Goal: Complete application form

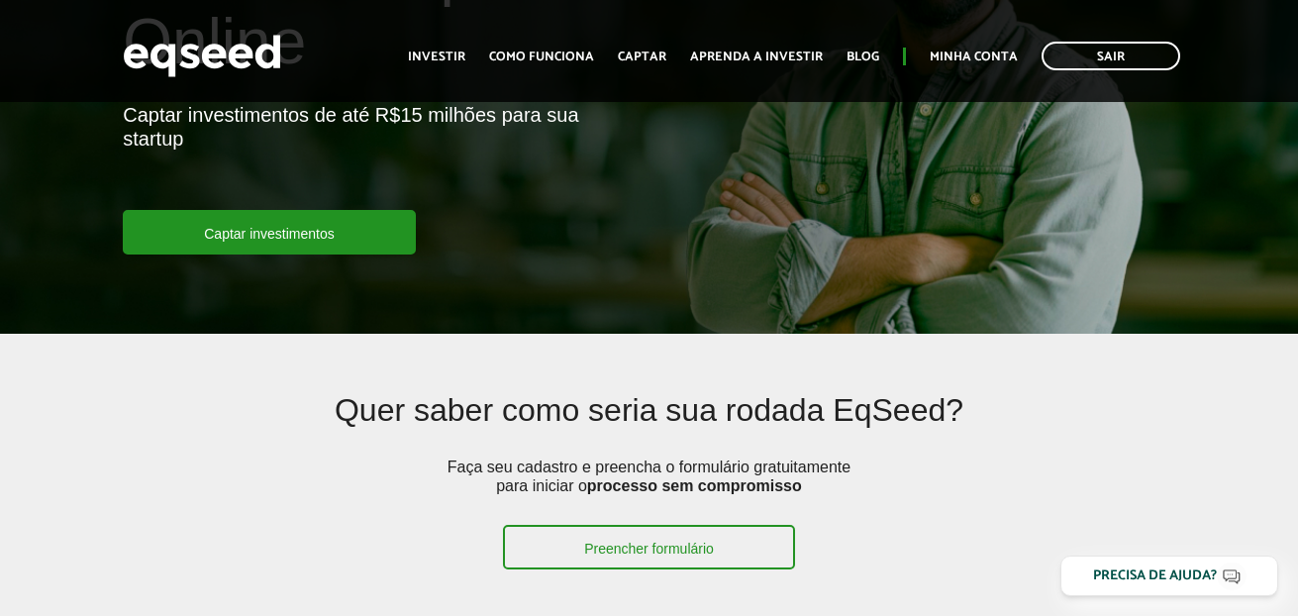
scroll to position [261, 0]
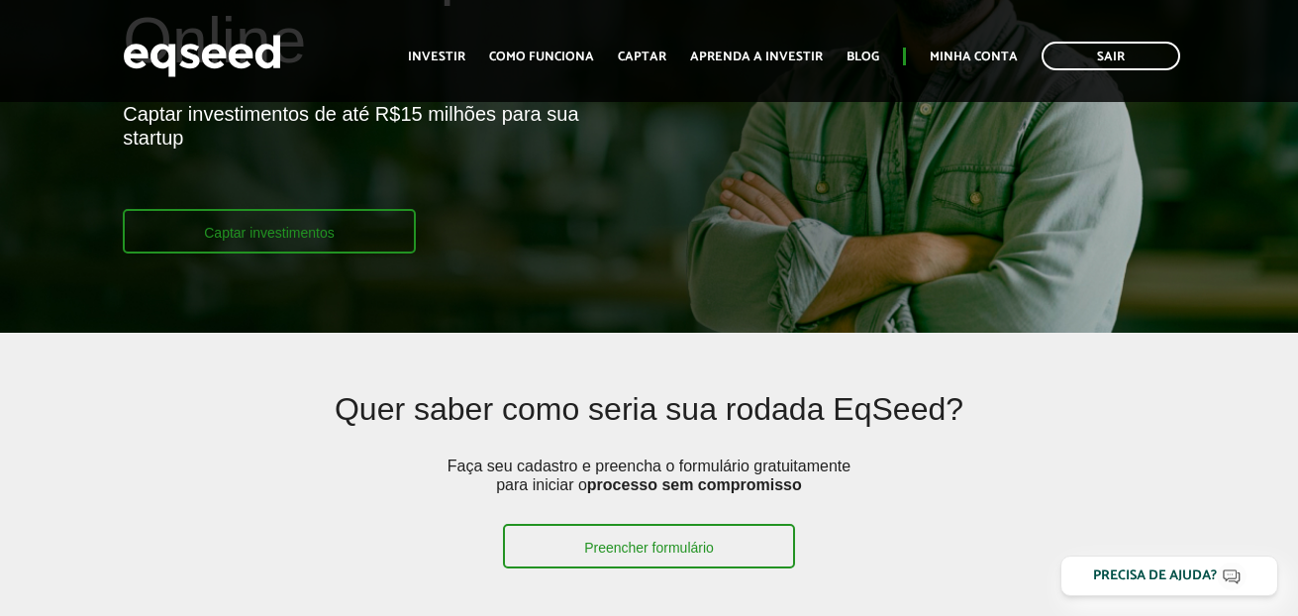
click at [291, 239] on link "Captar investimentos" at bounding box center [269, 231] width 293 height 45
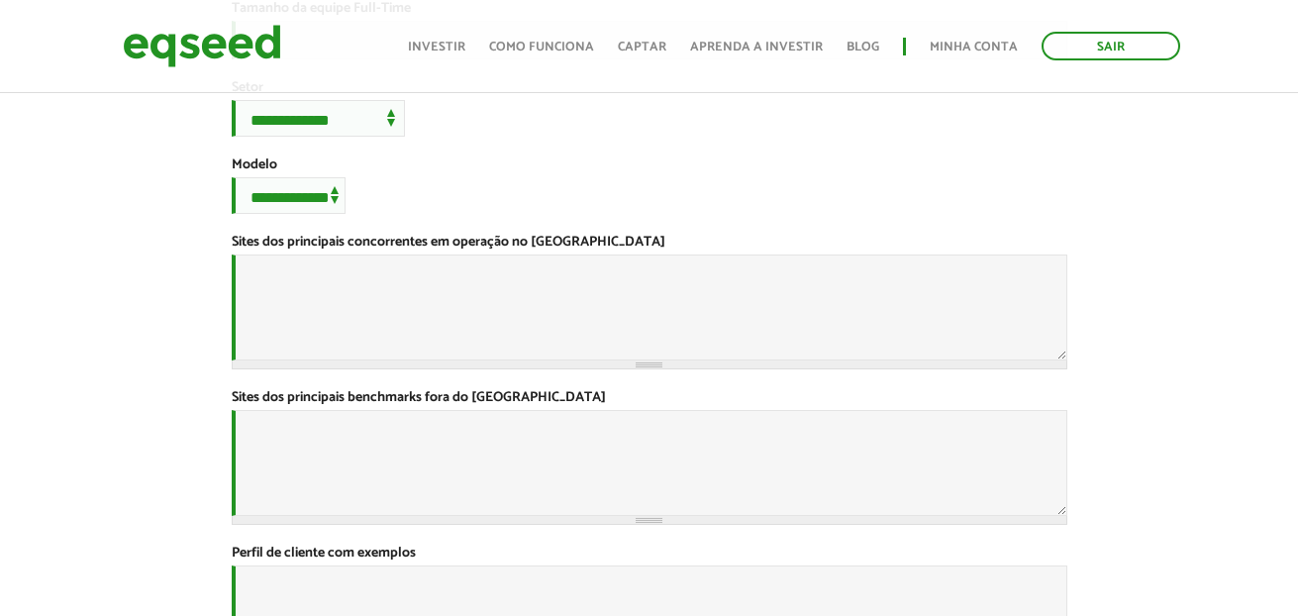
scroll to position [574, 0]
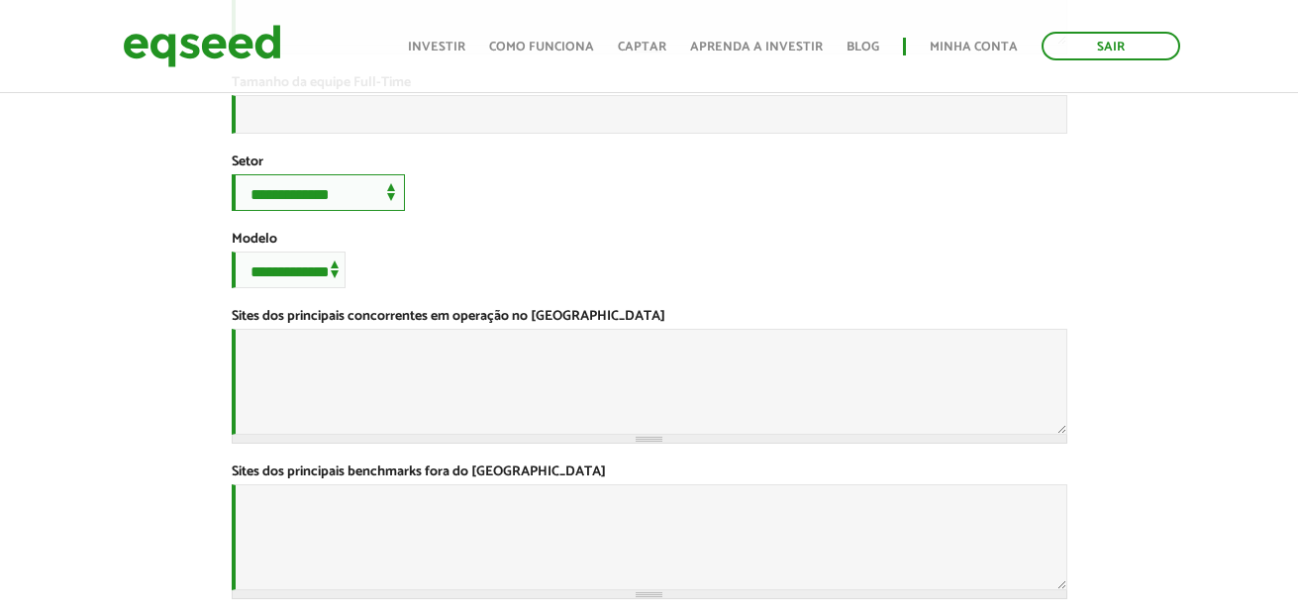
click at [395, 211] on select "**********" at bounding box center [318, 192] width 173 height 37
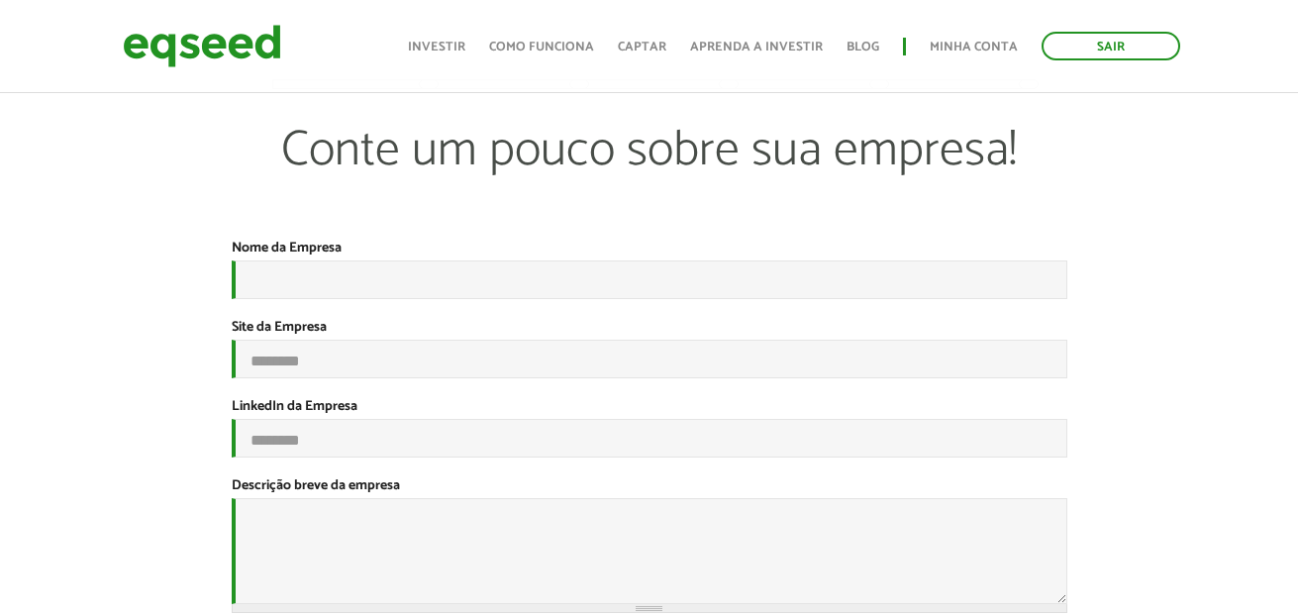
scroll to position [0, 0]
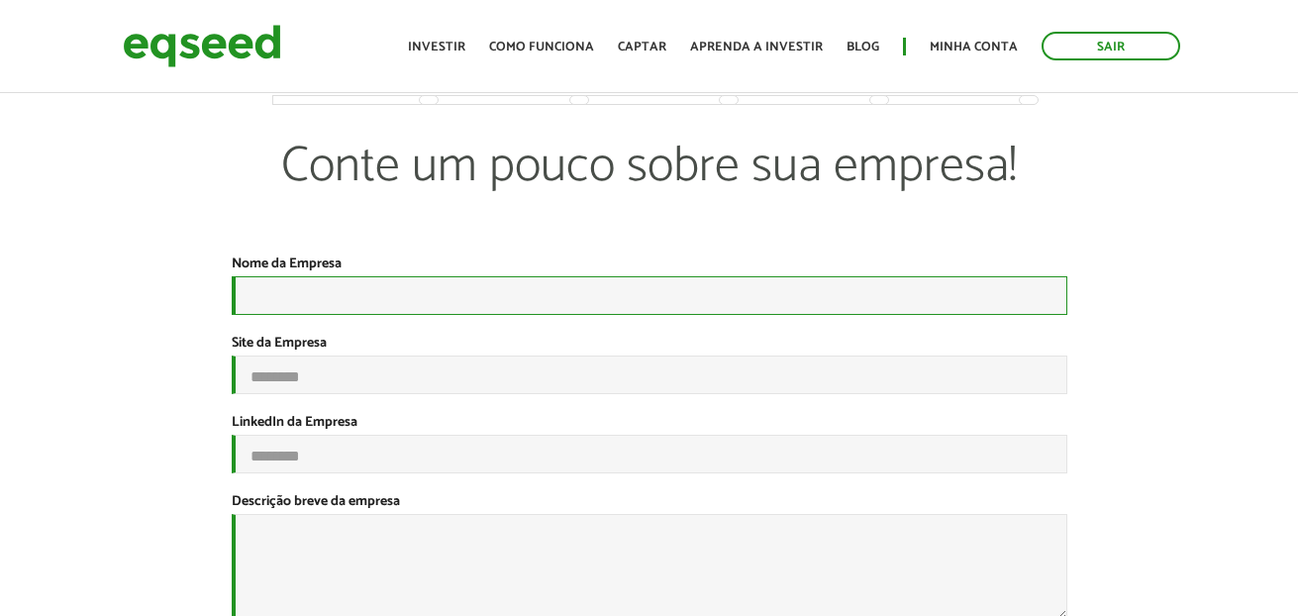
click at [282, 294] on input "Nome da Empresa *" at bounding box center [650, 295] width 836 height 39
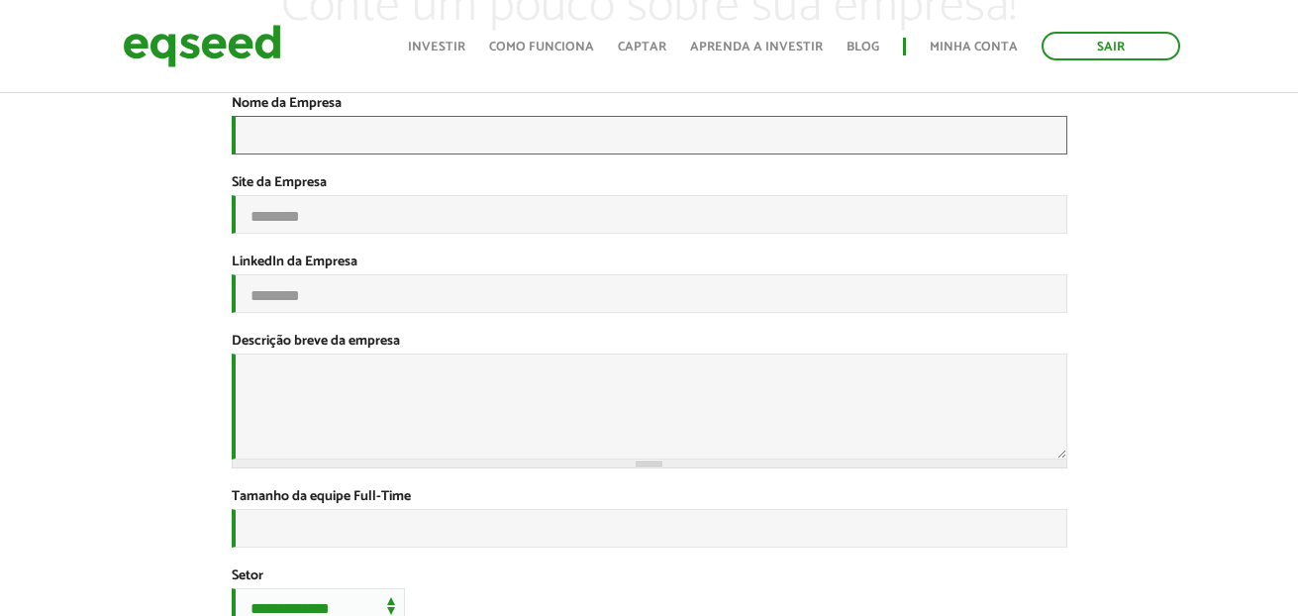
scroll to position [163, 0]
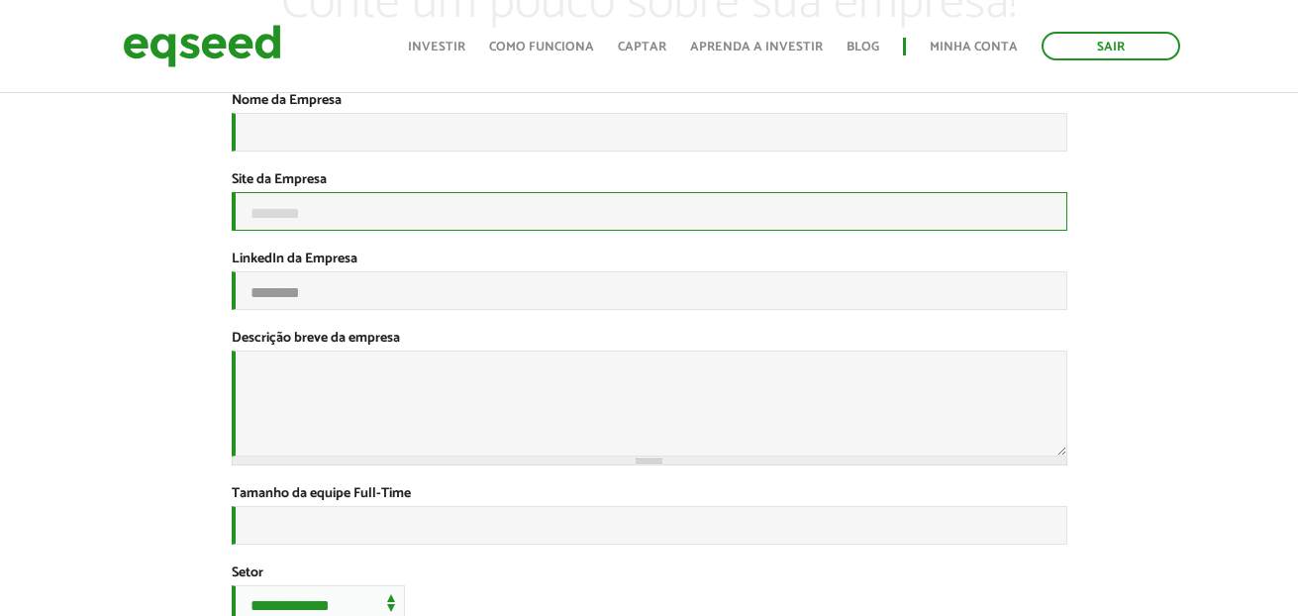
click at [444, 224] on input "Site da Empresa" at bounding box center [650, 211] width 836 height 39
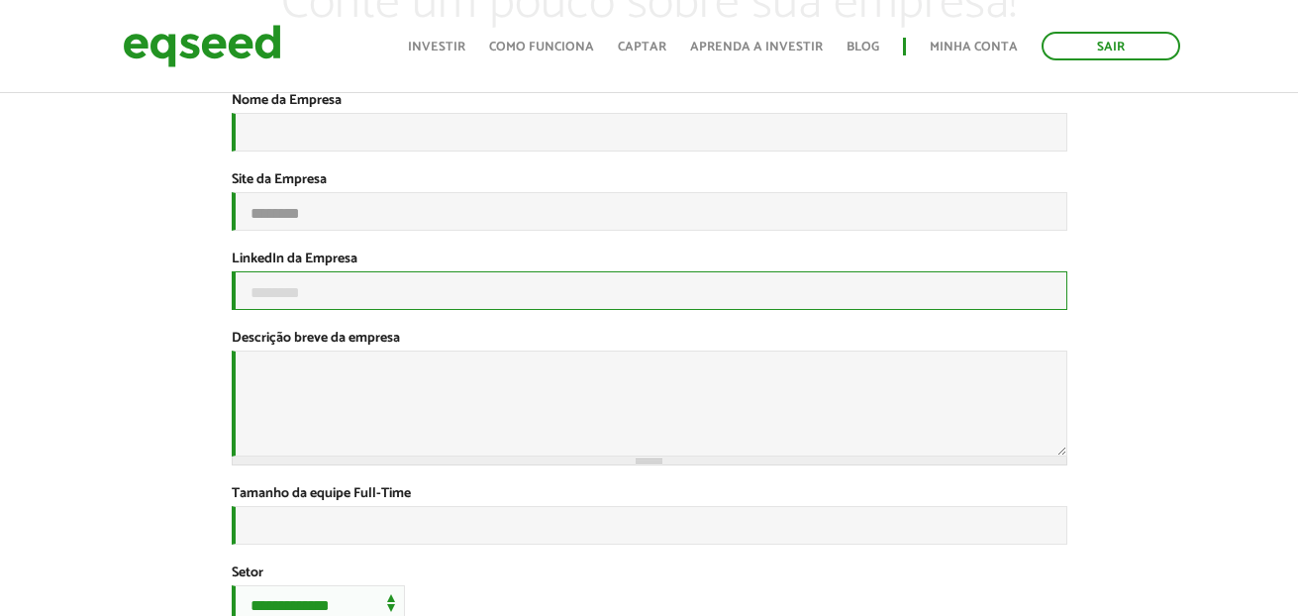
click at [405, 308] on input "LinkedIn da Empresa" at bounding box center [650, 290] width 836 height 39
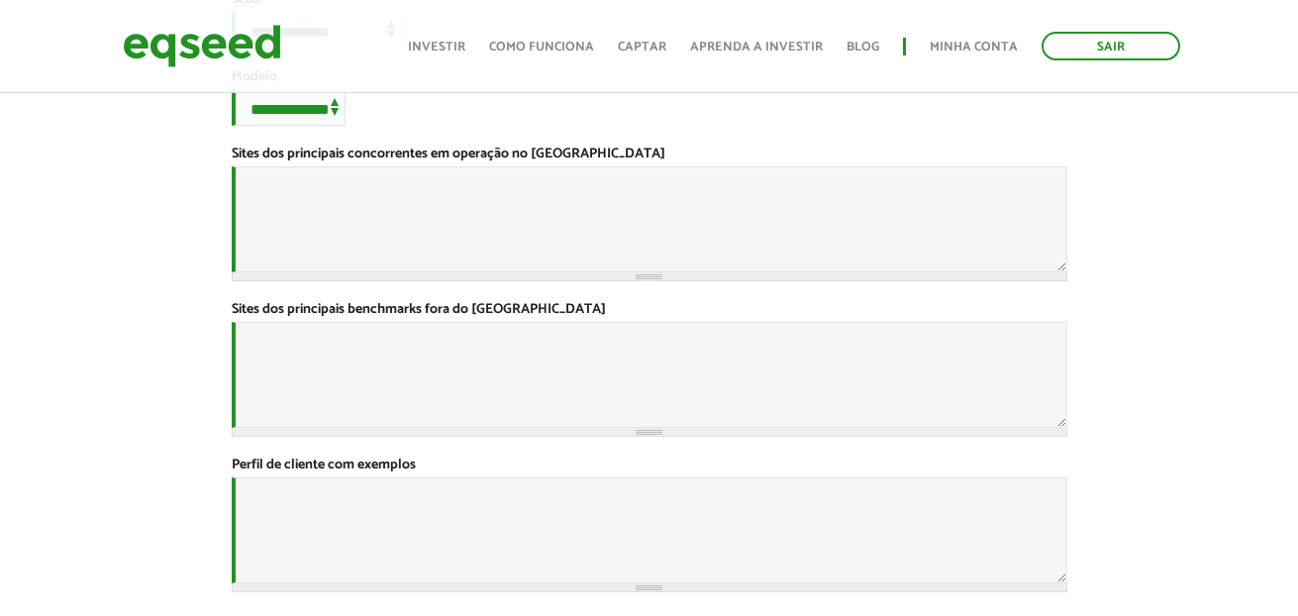
scroll to position [738, 0]
click at [330, 125] on select "**********" at bounding box center [289, 106] width 114 height 37
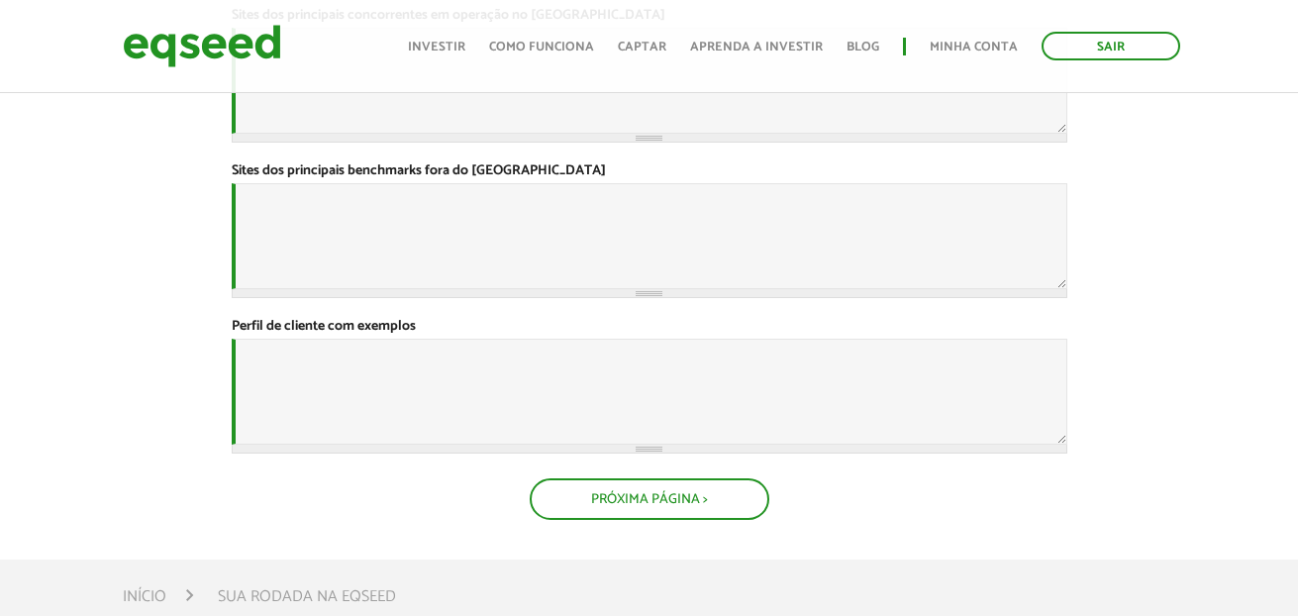
scroll to position [1271, 0]
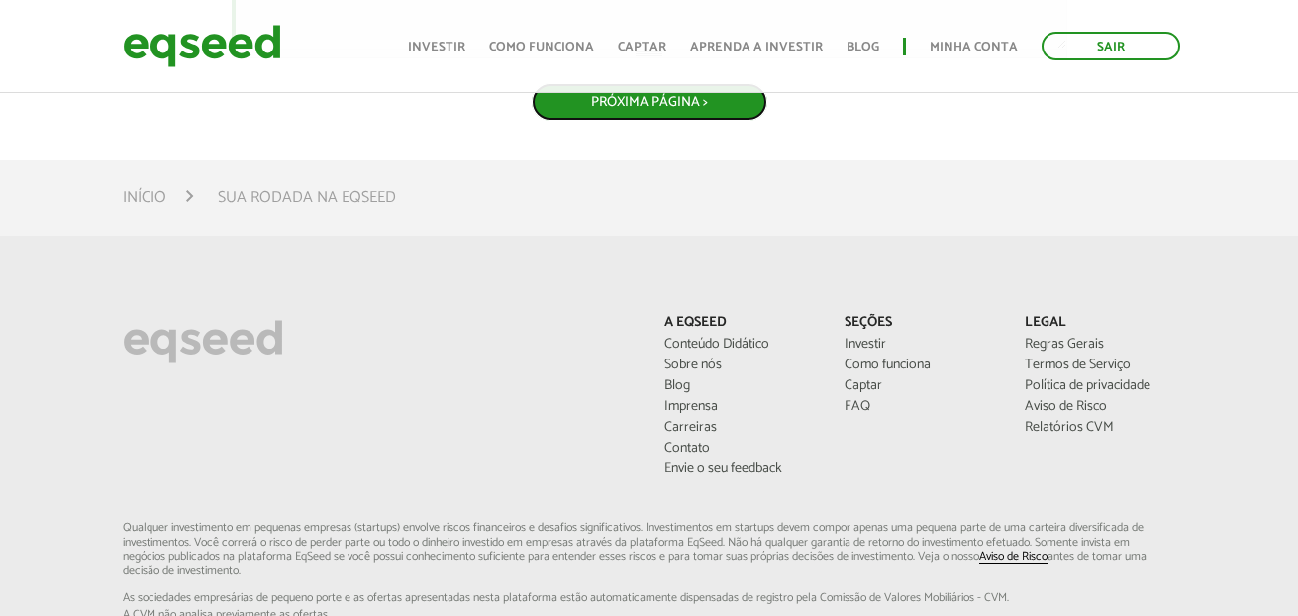
click at [670, 121] on button "Próxima Página >" at bounding box center [650, 102] width 236 height 38
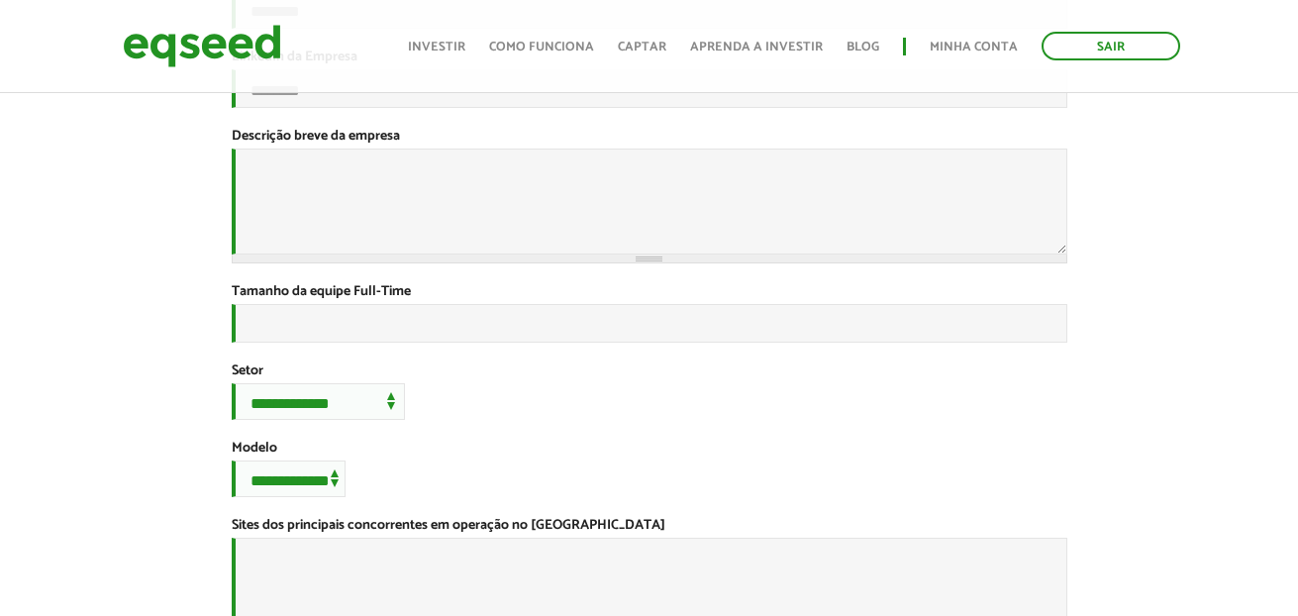
scroll to position [462, 0]
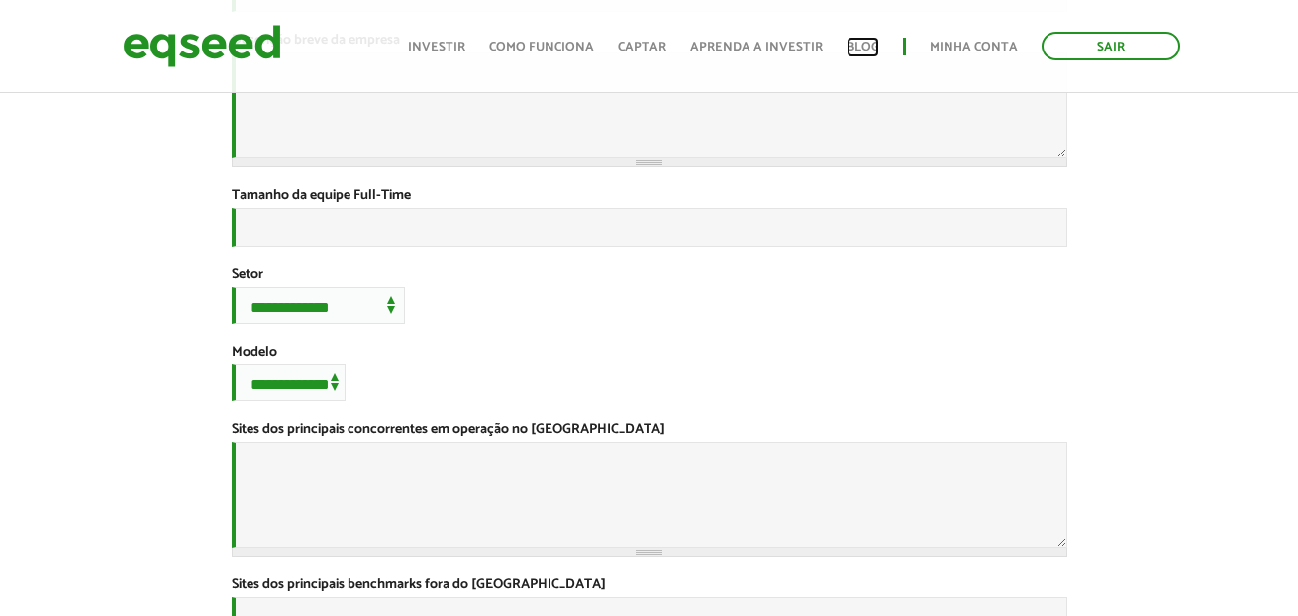
click at [875, 41] on link "Blog" at bounding box center [863, 47] width 33 height 13
